Goal: Information Seeking & Learning: Learn about a topic

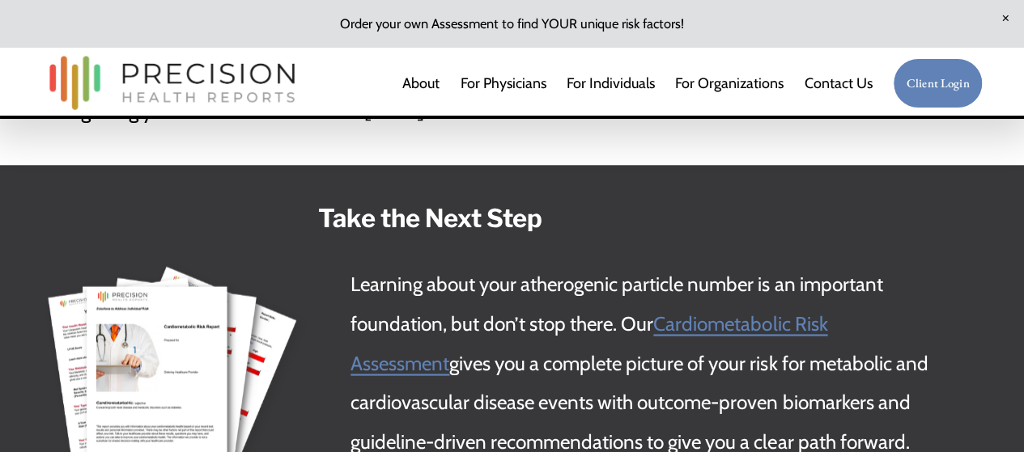
scroll to position [4532, 0]
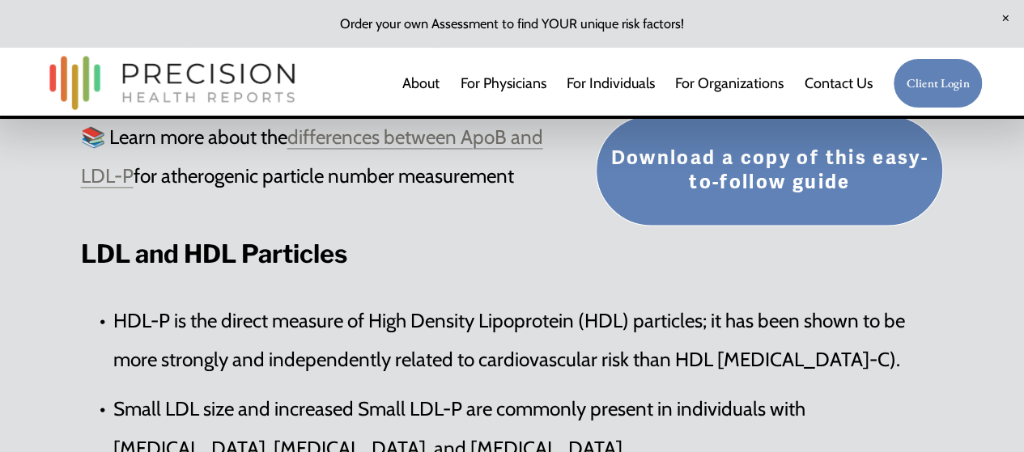
scroll to position [1133, 0]
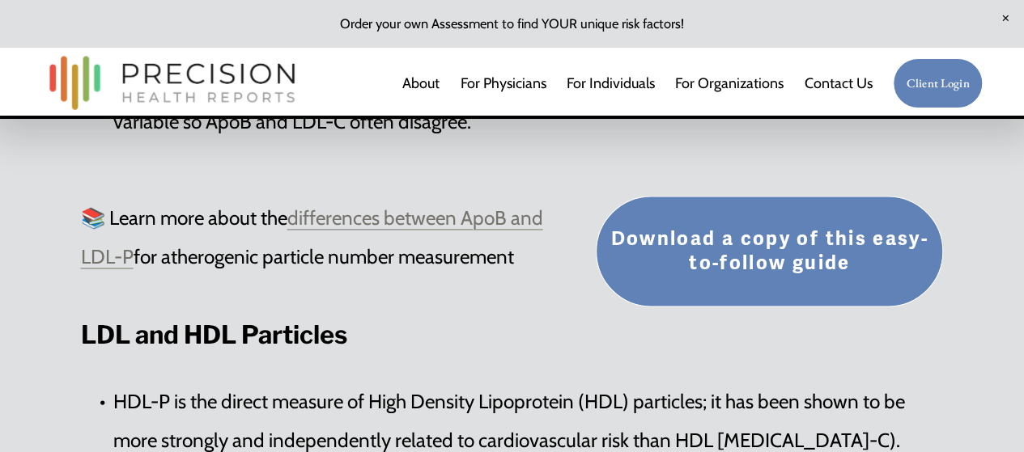
click at [428, 221] on link "differences between ApoB and LDL-P" at bounding box center [312, 237] width 462 height 63
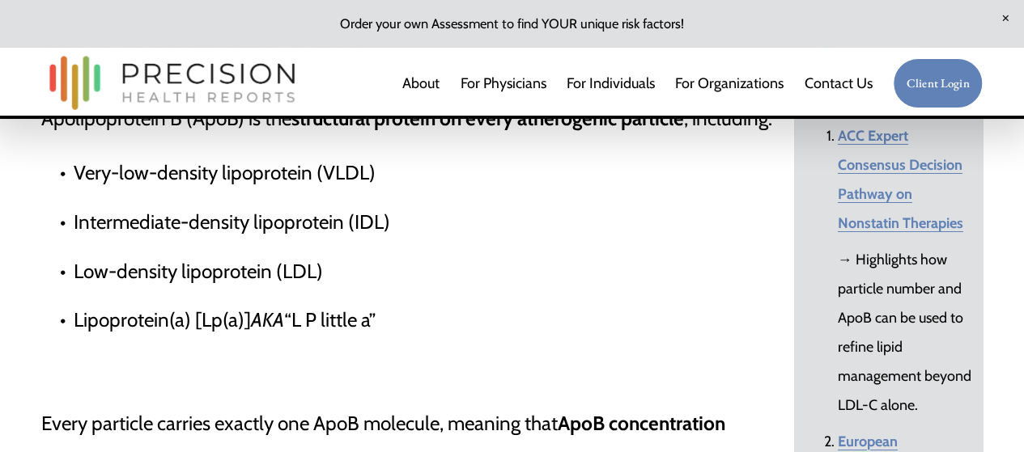
scroll to position [2913, 0]
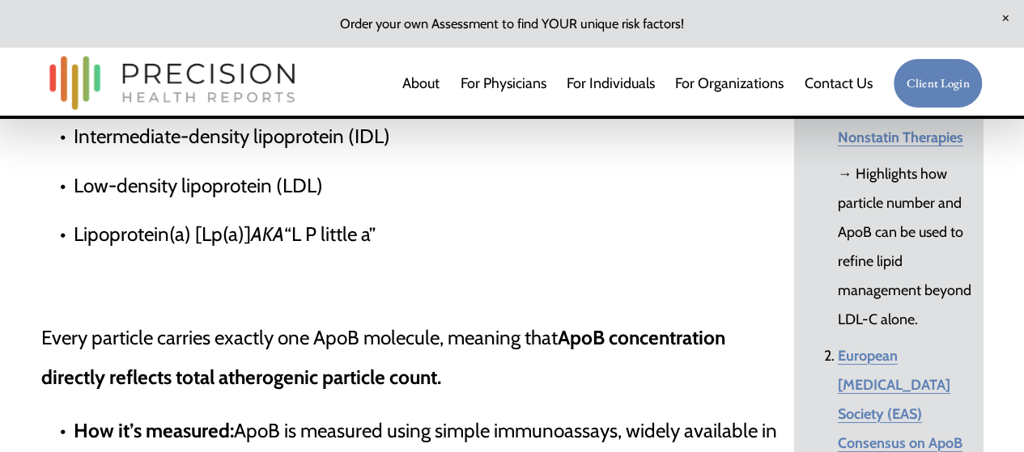
click at [587, 206] on p "Low-density lipoprotein (LDL)" at bounding box center [429, 187] width 711 height 40
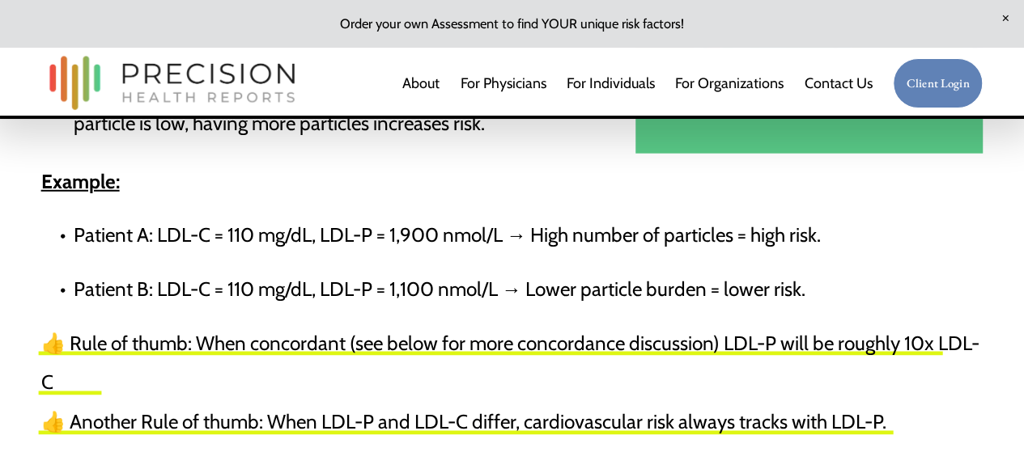
scroll to position [1861, 0]
